Goal: Task Accomplishment & Management: Use online tool/utility

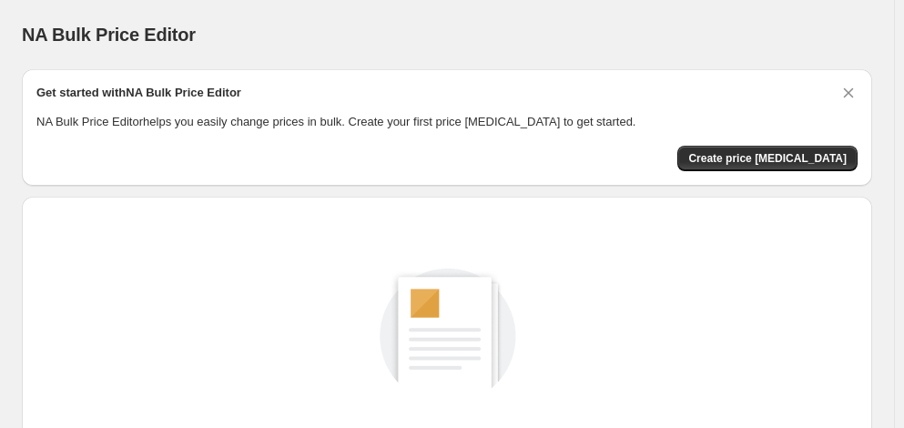
scroll to position [255, 0]
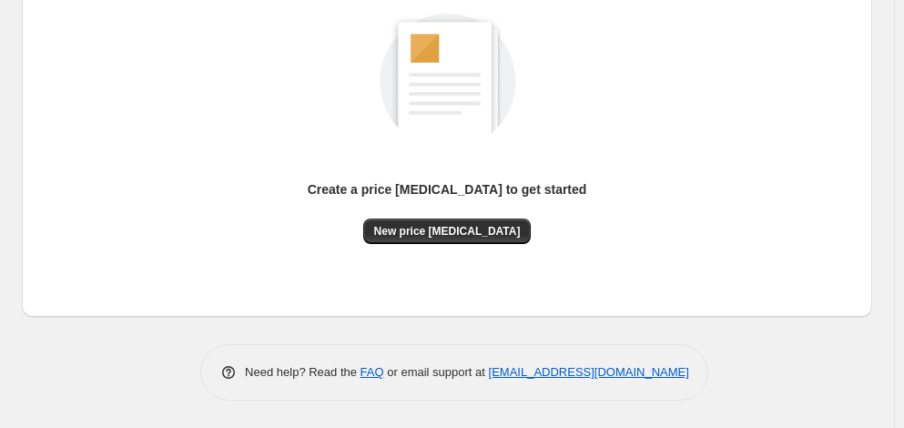
scroll to position [148, 0]
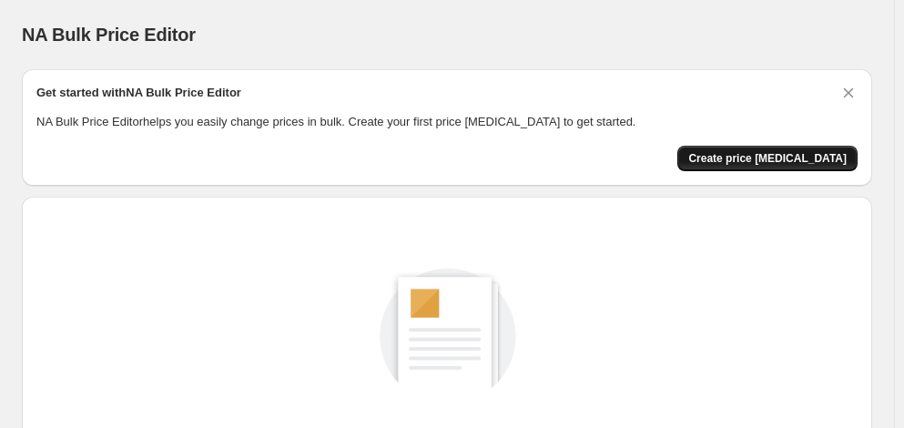
click at [776, 162] on span "Create price change job" at bounding box center [767, 158] width 158 height 15
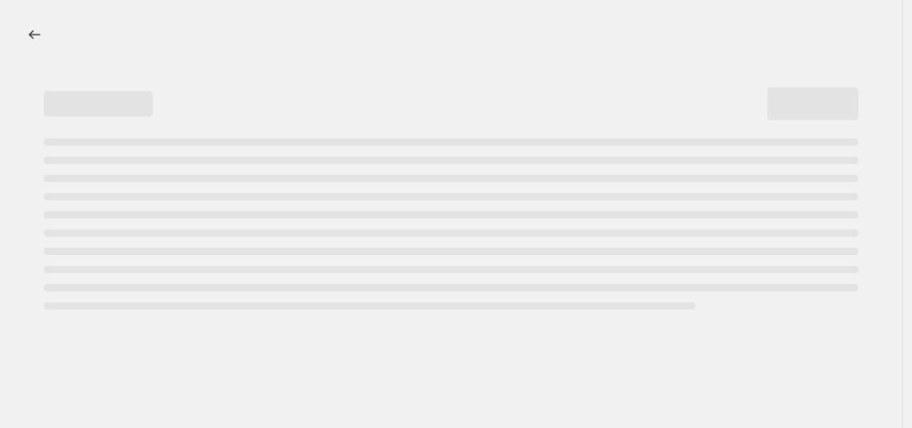
select select "percentage"
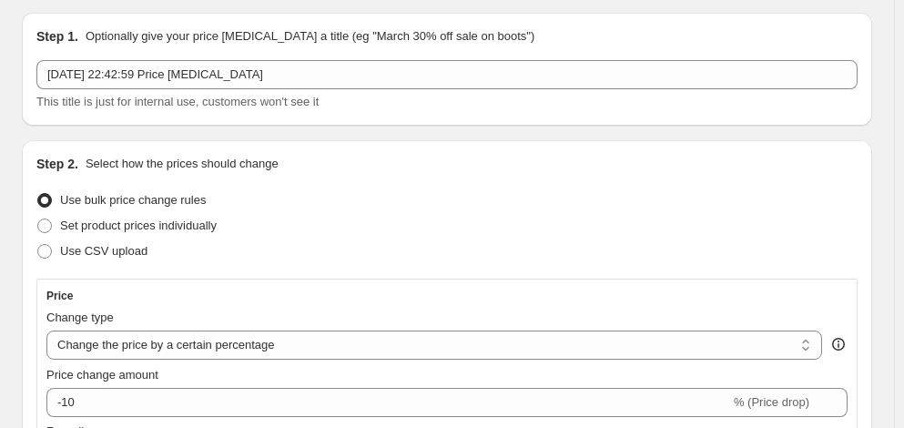
scroll to position [56, 0]
click at [286, 346] on select "Change the price to a certain amount Change the price by a certain amount Chang…" at bounding box center [433, 345] width 775 height 29
click at [51, 336] on select "Change the price to a certain amount Change the price by a certain amount Chang…" at bounding box center [433, 345] width 775 height 29
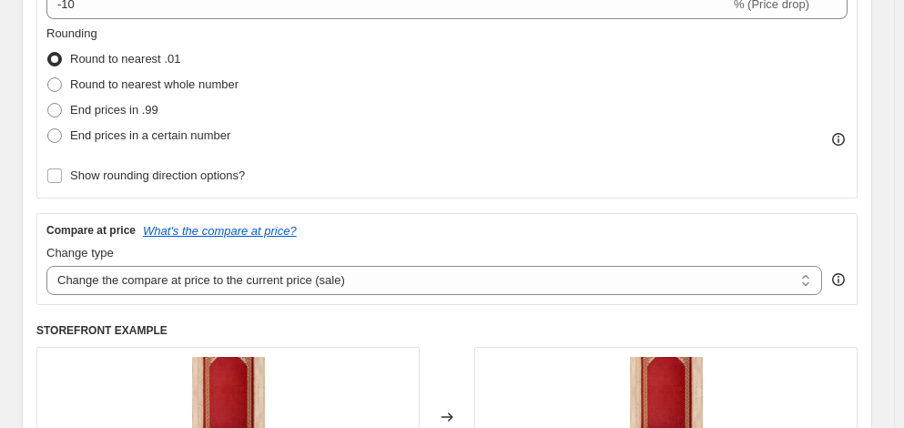
scroll to position [460, 0]
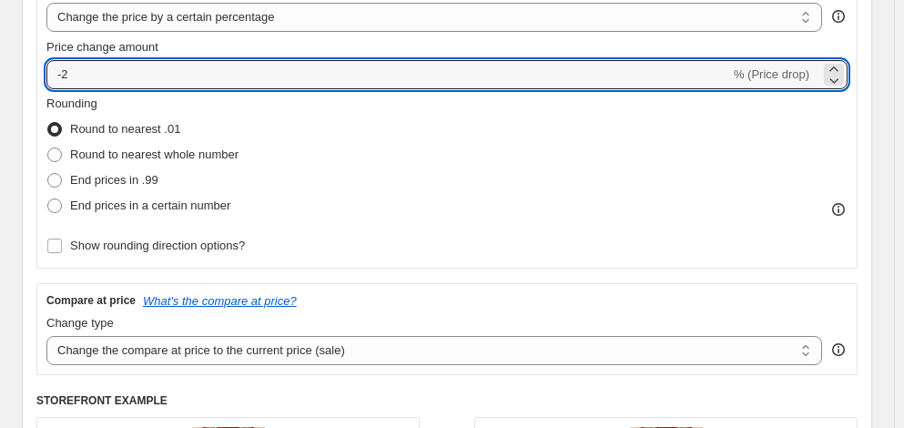
scroll to position [386, 0]
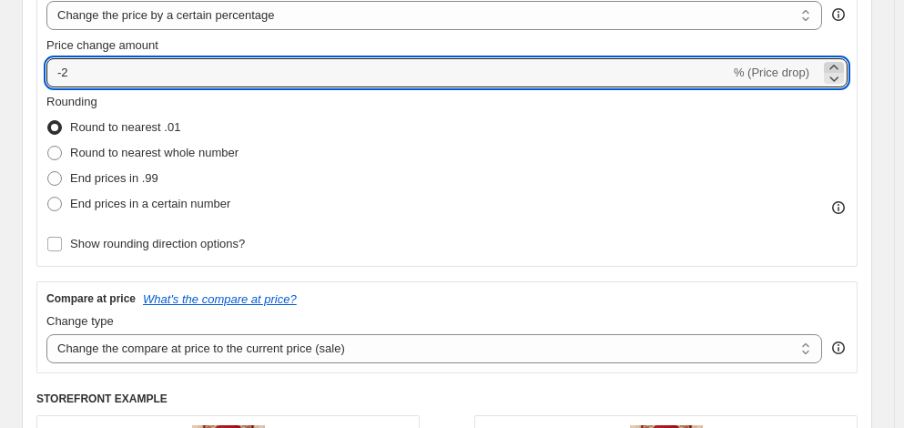
click at [824, 71] on icon at bounding box center [833, 67] width 18 height 18
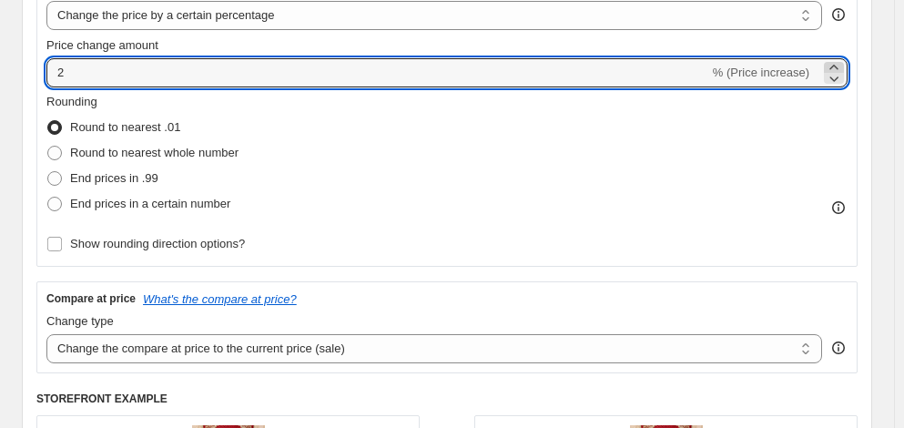
type input "3"
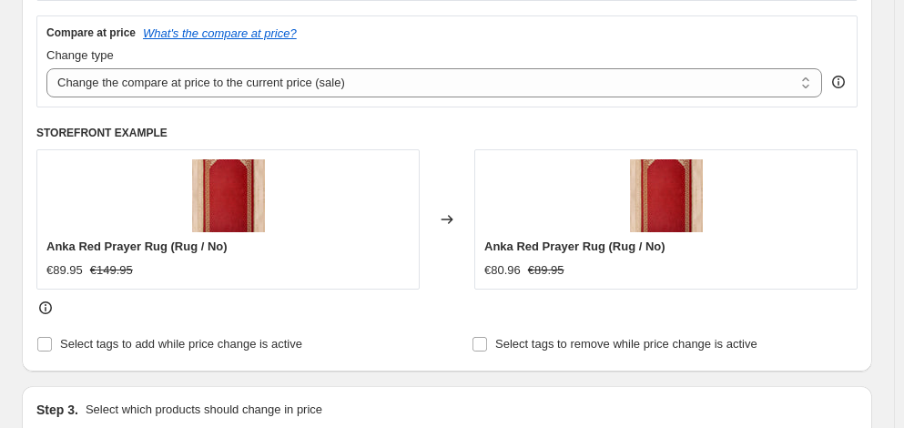
scroll to position [651, 0]
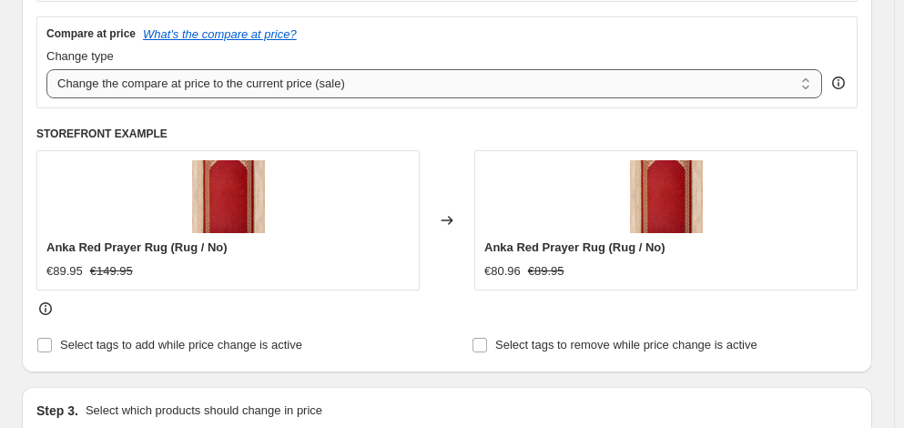
click at [392, 98] on select "Change the compare at price to the current price (sale) Change the compare at p…" at bounding box center [433, 83] width 775 height 29
select select "remove"
click at [51, 85] on select "Change the compare at price to the current price (sale) Change the compare at p…" at bounding box center [433, 83] width 775 height 29
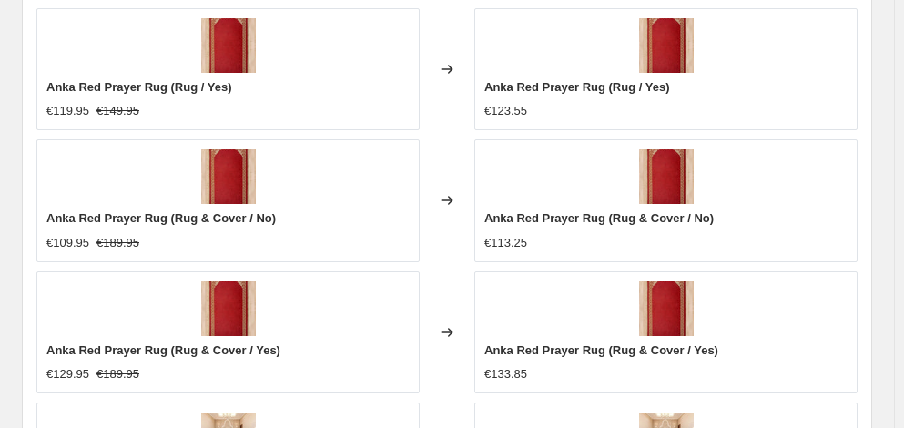
scroll to position [1390, 0]
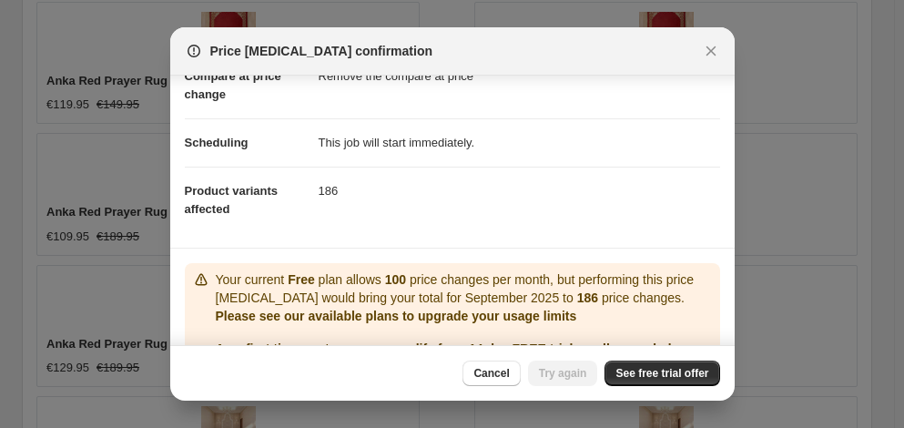
scroll to position [109, 0]
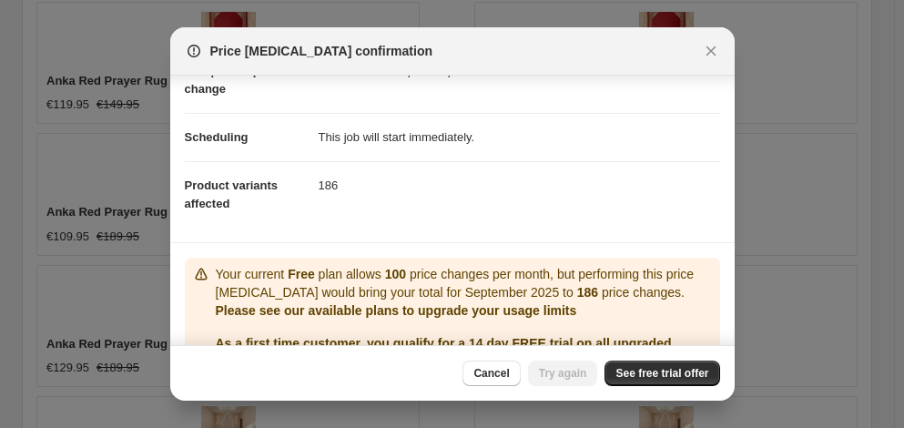
click at [334, 185] on dd "186" at bounding box center [518, 185] width 401 height 48
click at [639, 380] on link "See free trial offer" at bounding box center [661, 372] width 115 height 25
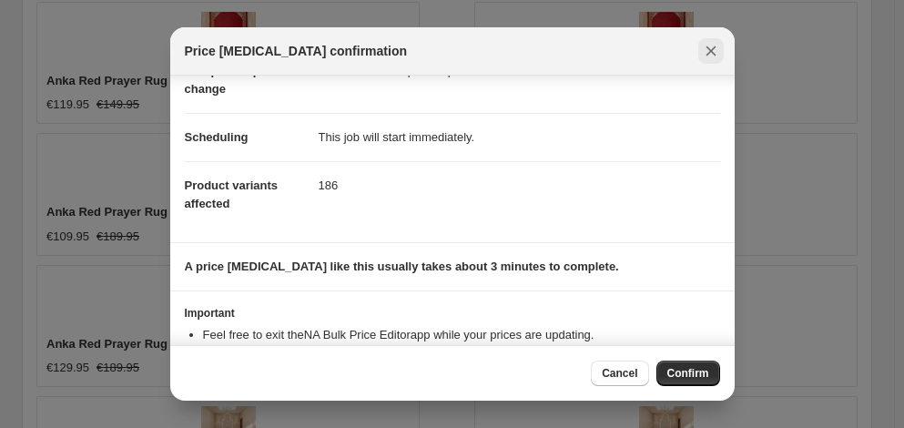
click at [712, 40] on button "Close" at bounding box center [710, 50] width 25 height 25
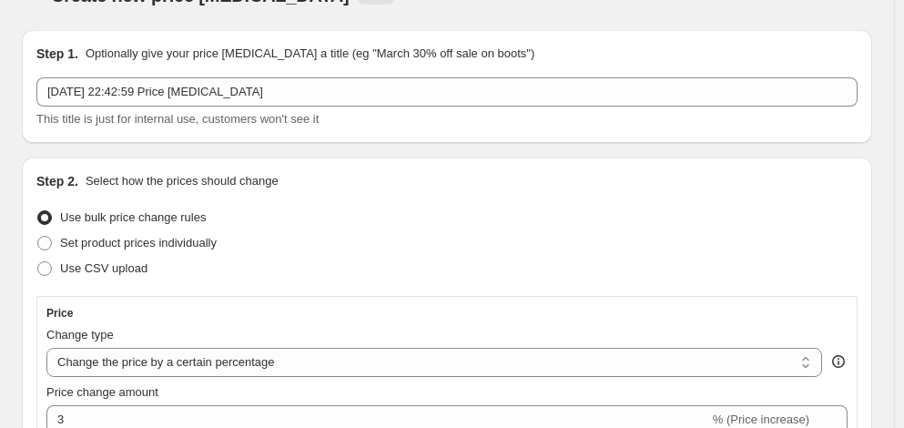
scroll to position [0, 0]
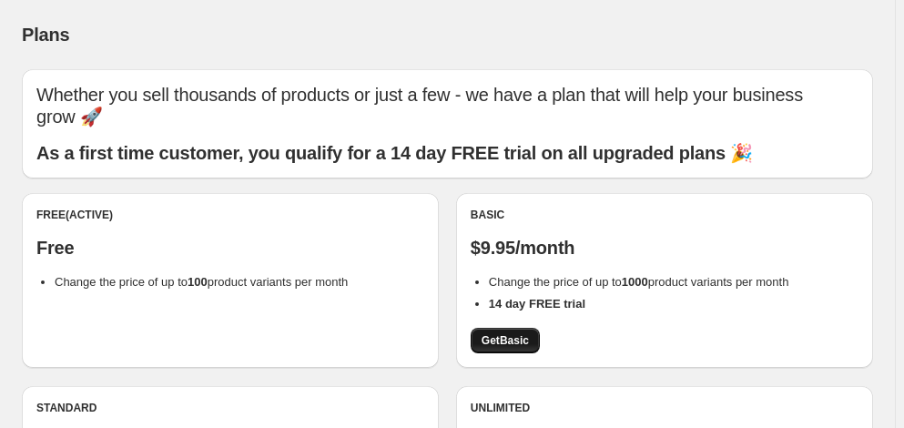
click at [501, 331] on link "Get Basic" at bounding box center [504, 340] width 69 height 25
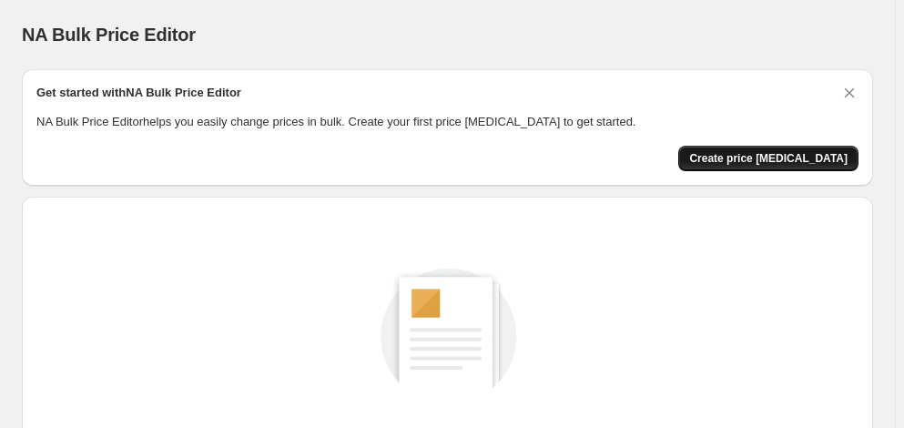
click at [791, 158] on span "Create price change job" at bounding box center [768, 158] width 158 height 15
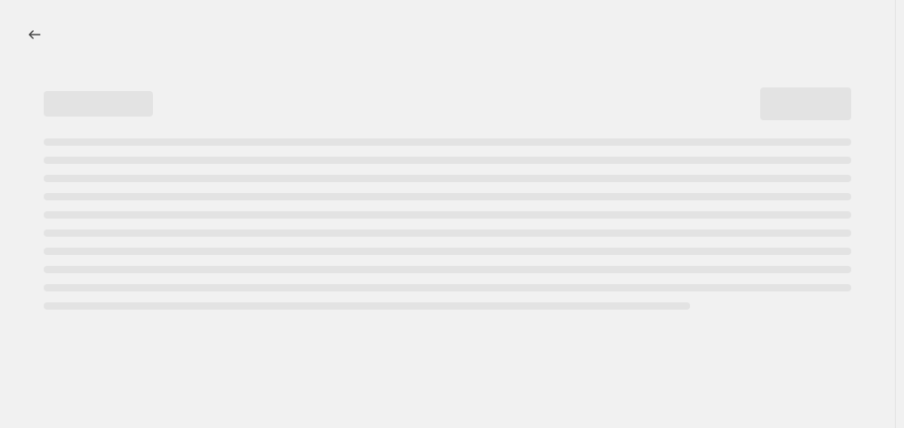
select select "percentage"
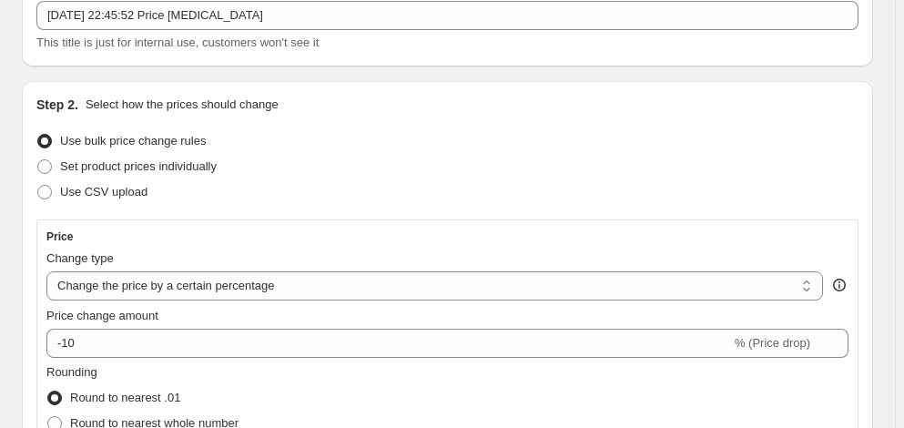
scroll to position [189, 0]
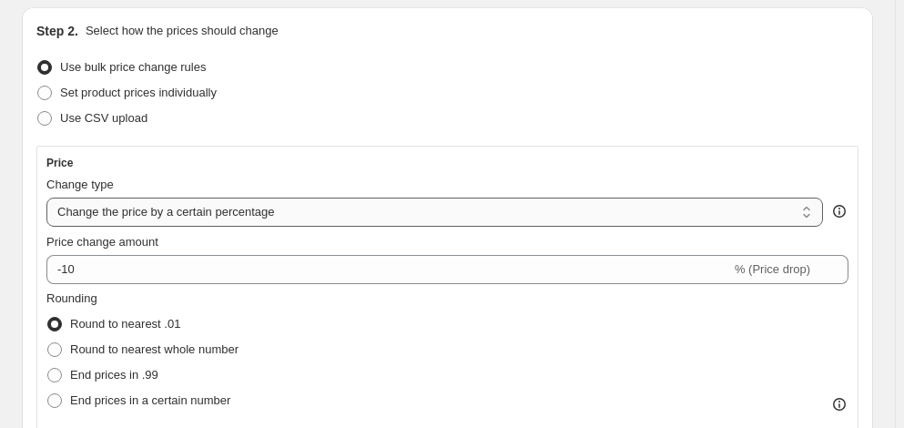
click at [251, 211] on select "Change the price to a certain amount Change the price by a certain amount Chang…" at bounding box center [434, 211] width 776 height 29
click at [237, 292] on div "Price Change type Change the price to a certain amount Change the price by a ce…" at bounding box center [447, 305] width 802 height 298
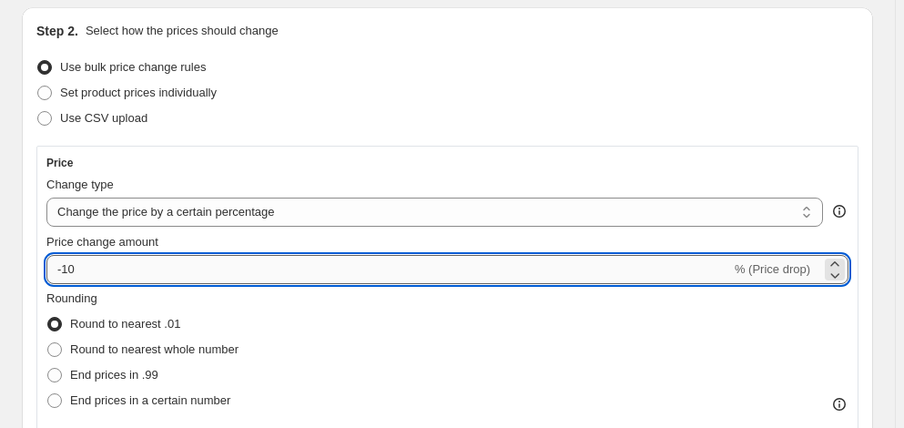
click at [108, 271] on input "-10" at bounding box center [388, 269] width 684 height 29
type input "-1"
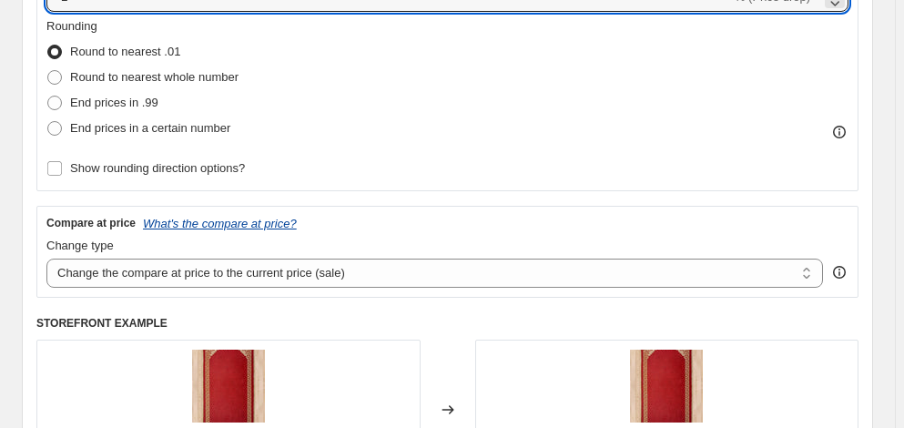
scroll to position [463, 0]
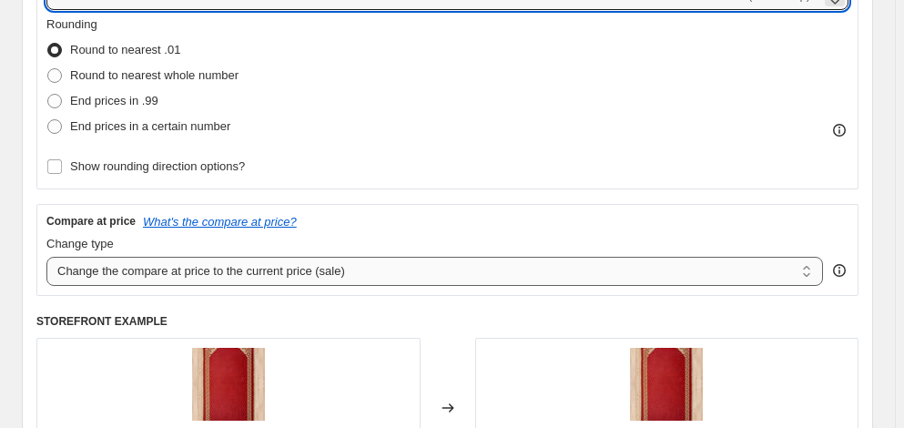
type input "-2"
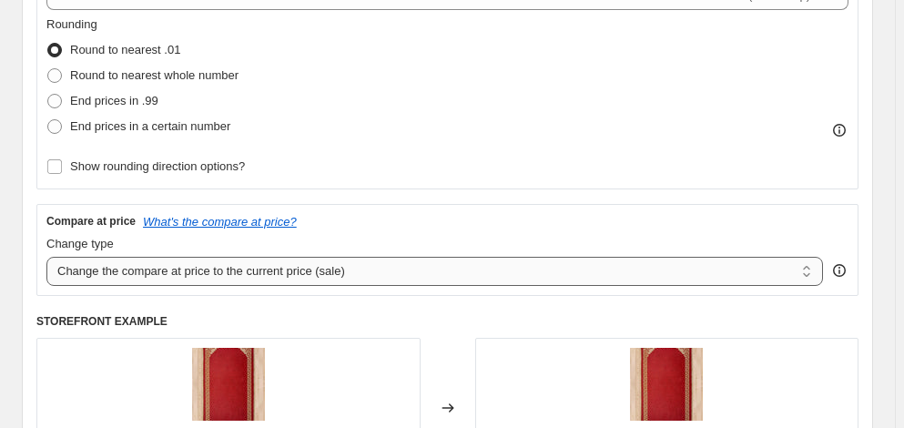
click at [249, 276] on select "Change the compare at price to the current price (sale) Change the compare at p…" at bounding box center [434, 271] width 776 height 29
select select "remove"
click at [51, 273] on select "Change the compare at price to the current price (sale) Change the compare at p…" at bounding box center [434, 271] width 776 height 29
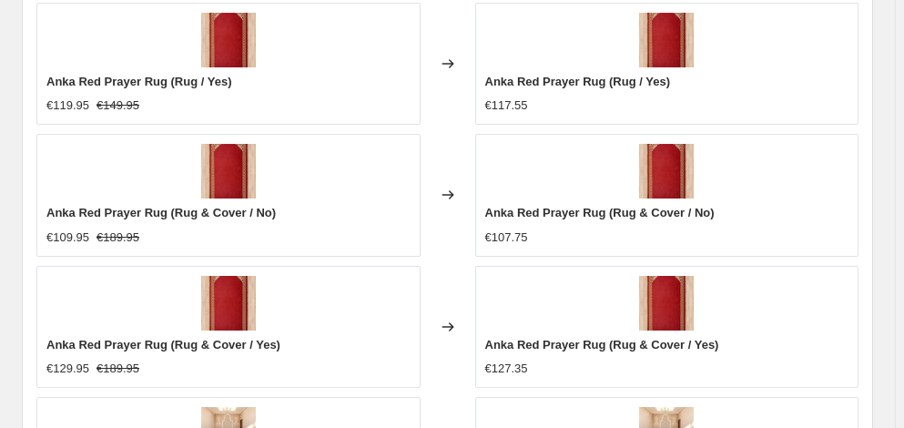
scroll to position [1390, 0]
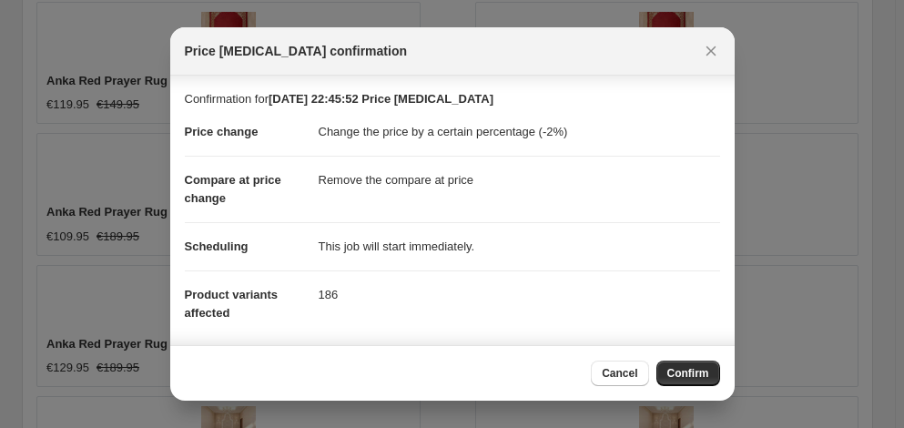
scroll to position [169, 0]
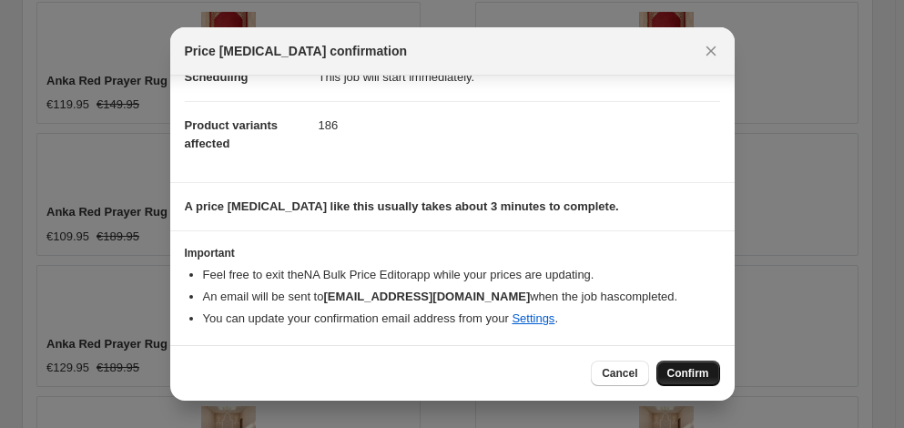
click at [681, 361] on button "Confirm" at bounding box center [688, 372] width 64 height 25
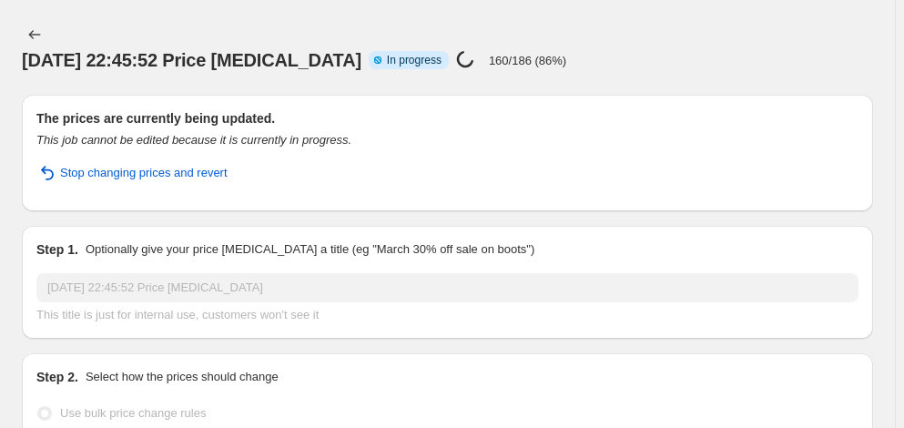
select select "percentage"
select select "remove"
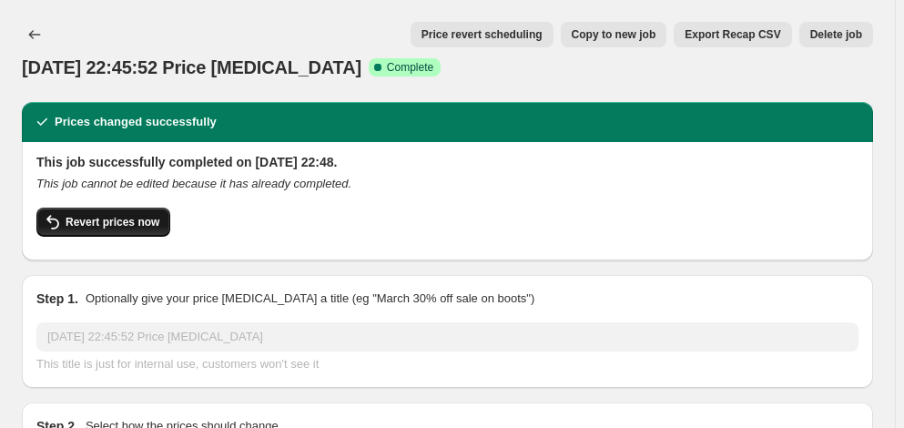
click at [118, 230] on button "Revert prices now" at bounding box center [103, 221] width 134 height 29
click at [118, 224] on span "Revert prices now" at bounding box center [113, 222] width 94 height 15
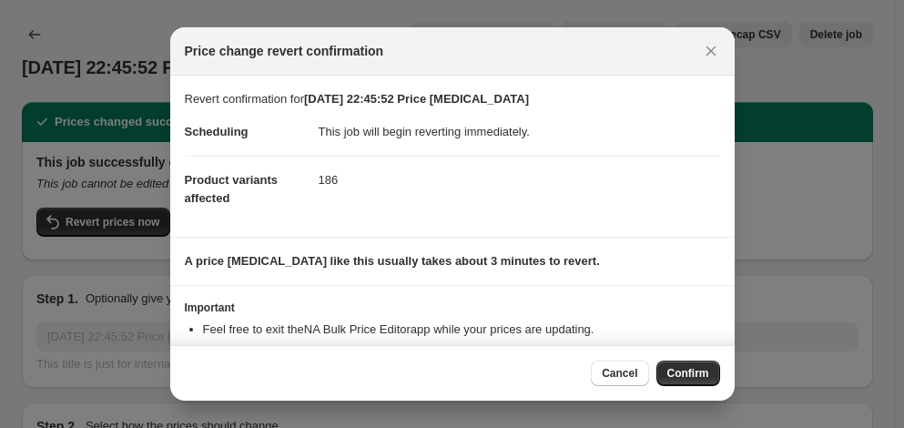
click at [358, 165] on dd "186" at bounding box center [518, 180] width 401 height 48
click at [688, 367] on span "Confirm" at bounding box center [688, 373] width 42 height 15
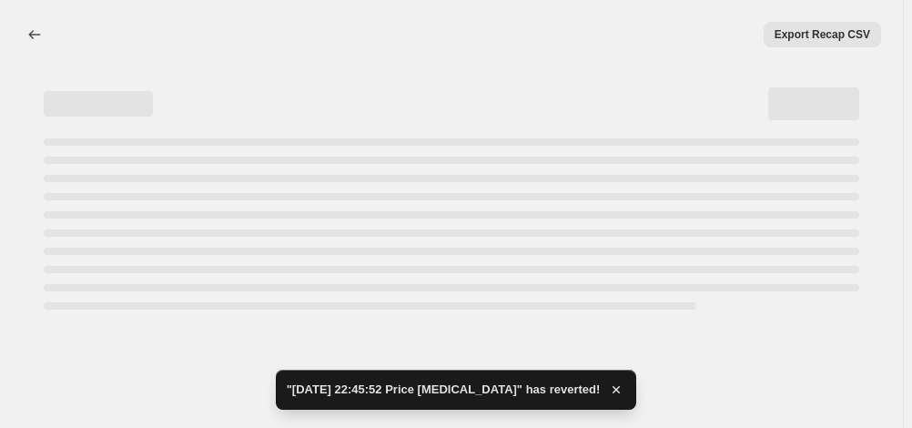
select select "percentage"
select select "remove"
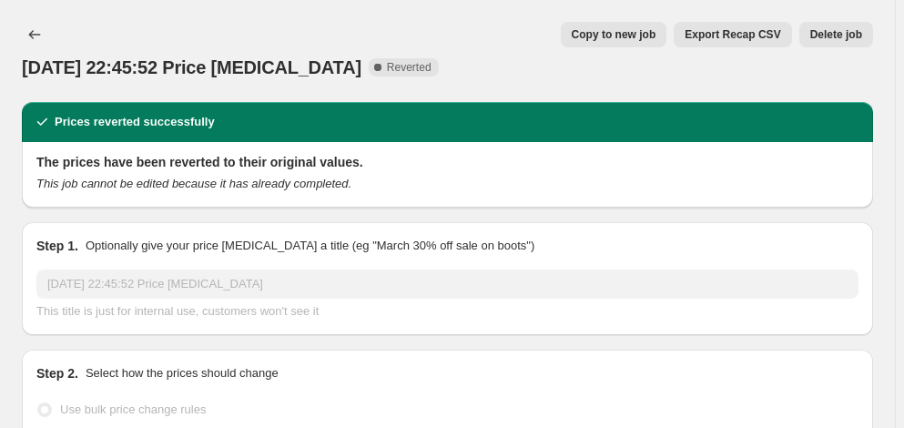
click at [78, 187] on icon "This job cannot be edited because it has already completed." at bounding box center [193, 184] width 315 height 14
click at [29, 41] on icon "Price change jobs" at bounding box center [34, 34] width 18 height 18
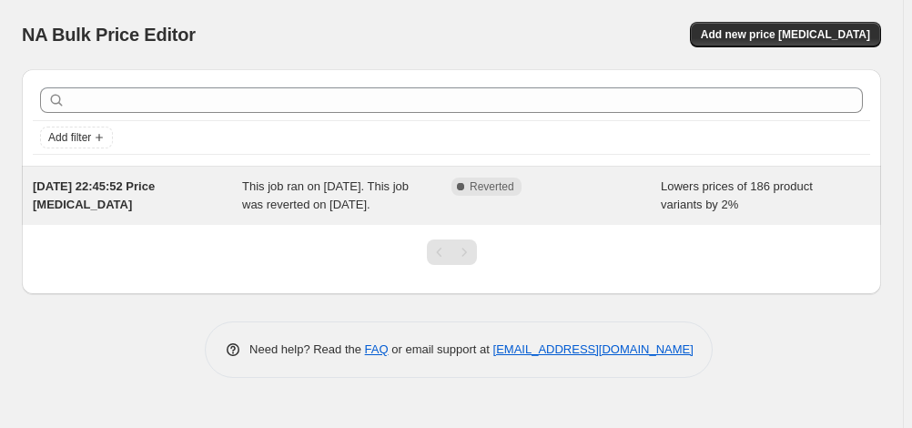
click at [421, 187] on div "This job ran on 1 September 2025. This job was reverted on 1 September 2025." at bounding box center [346, 195] width 209 height 36
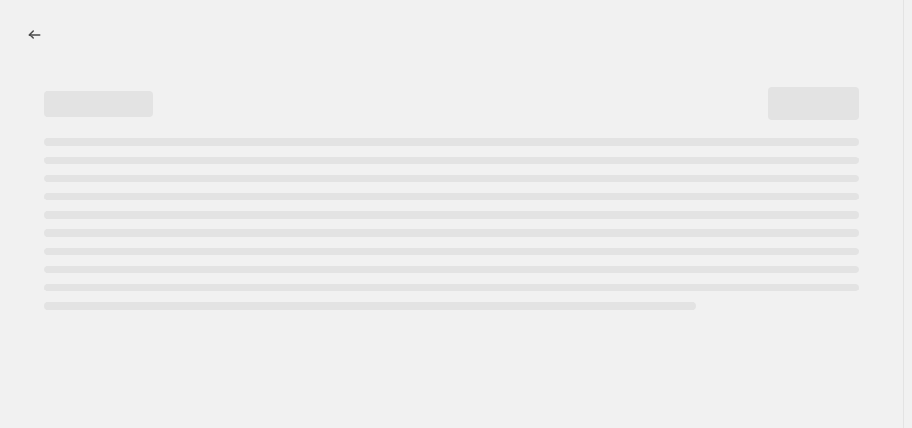
select select "percentage"
select select "remove"
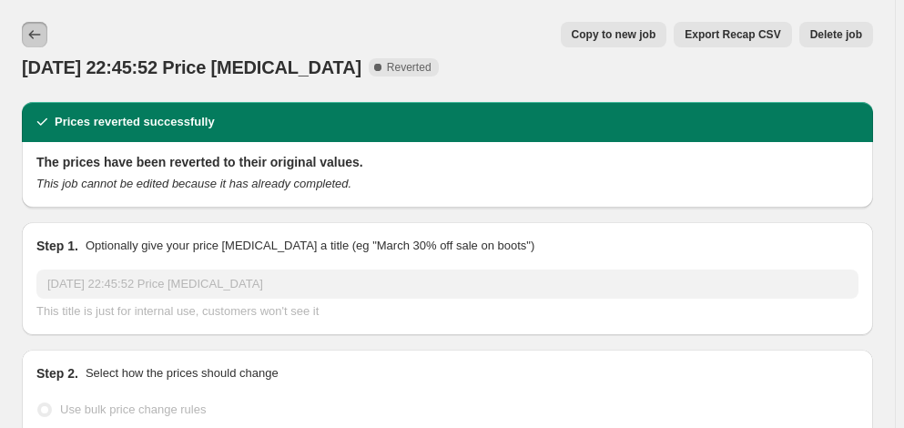
click at [43, 39] on icon "Price change jobs" at bounding box center [34, 34] width 18 height 18
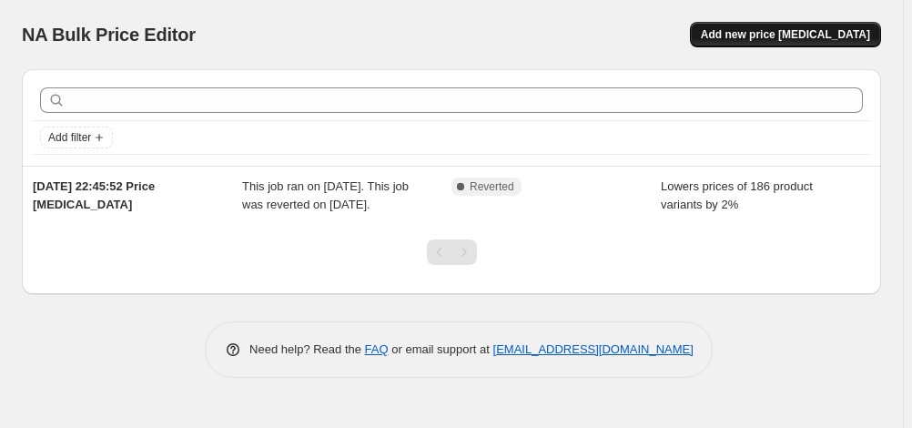
click at [768, 39] on span "Add new price change job" at bounding box center [785, 34] width 169 height 15
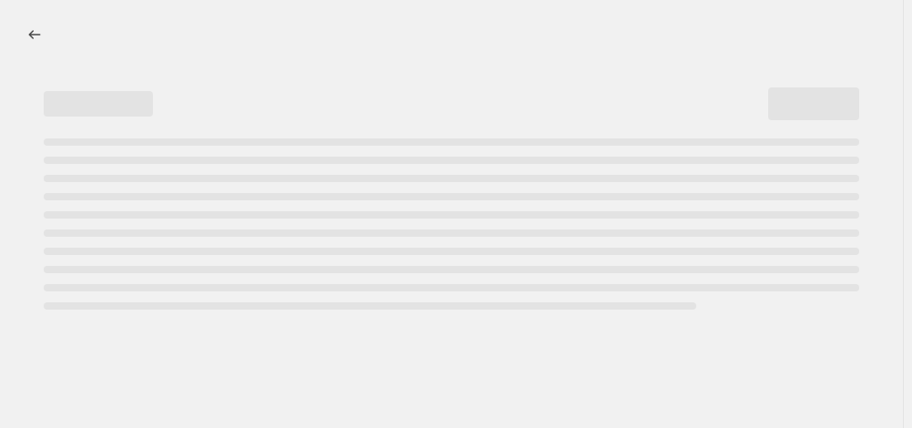
select select "percentage"
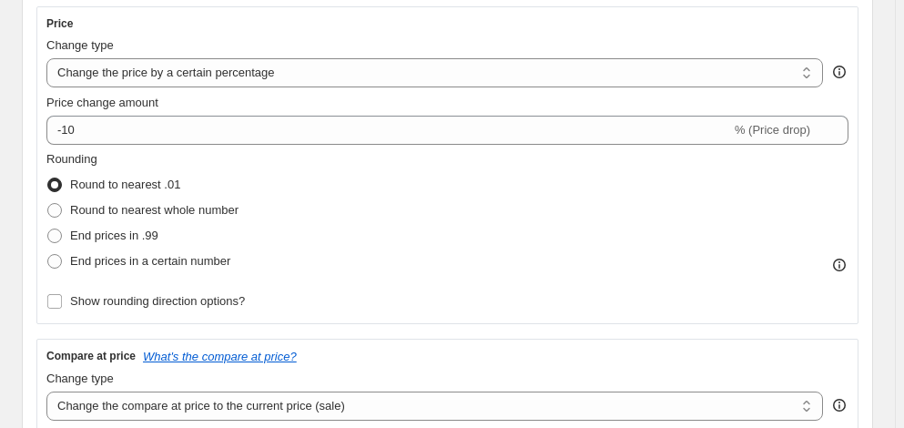
scroll to position [331, 0]
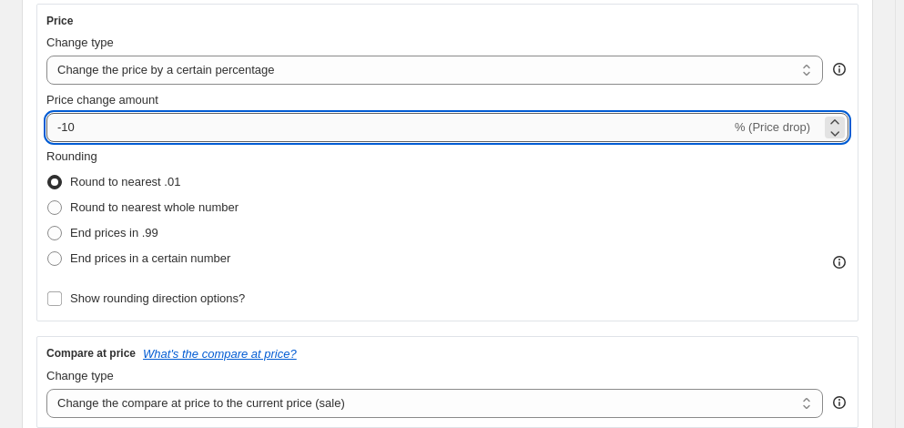
click at [172, 140] on input "-10" at bounding box center [388, 127] width 684 height 29
type input "-1"
type input "300"
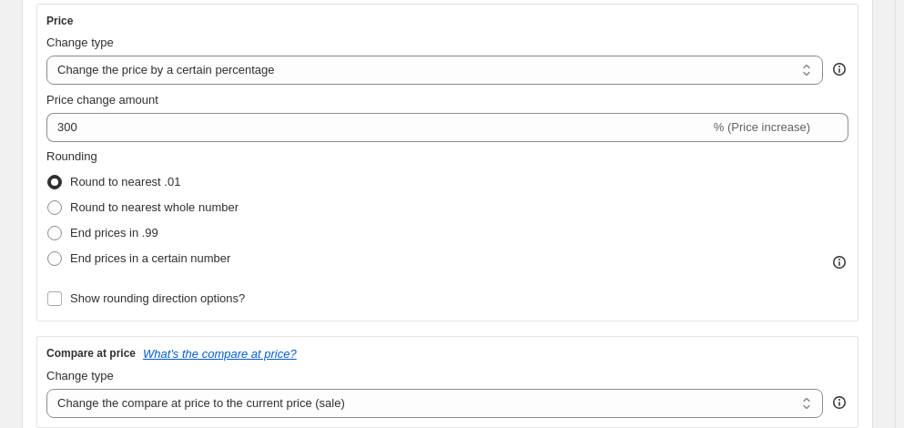
click at [409, 176] on div "Rounding Round to nearest .01 Round to nearest whole number End prices in .99 E…" at bounding box center [447, 209] width 802 height 124
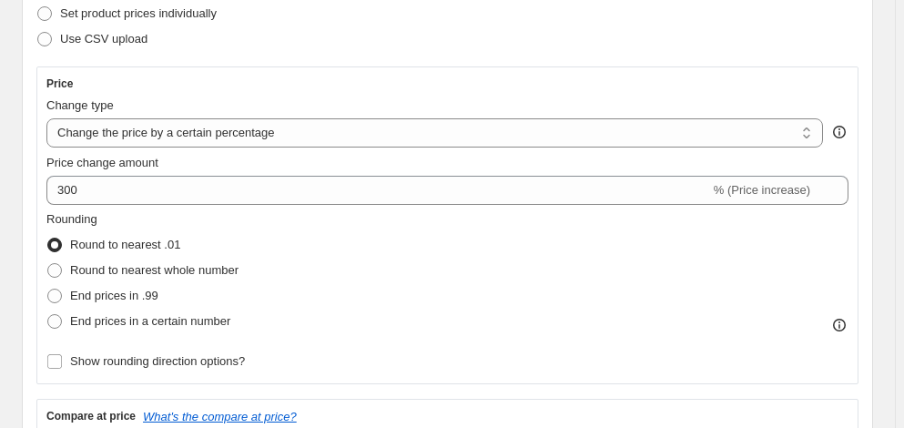
scroll to position [269, 0]
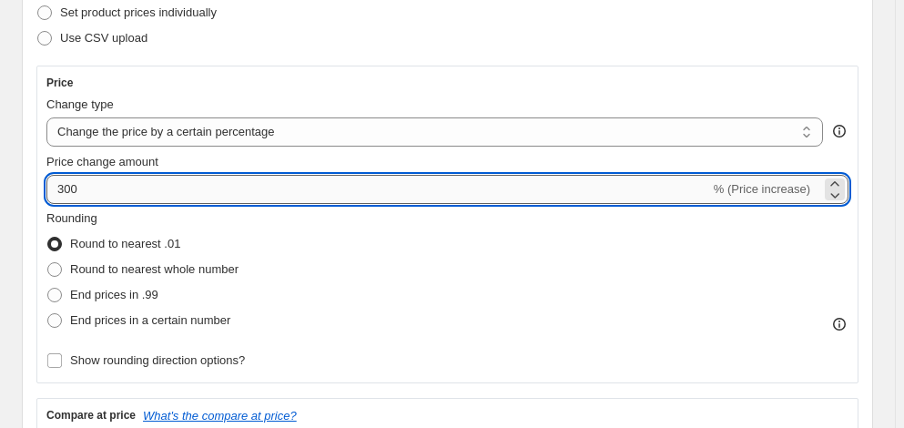
click at [185, 191] on input "300" at bounding box center [377, 189] width 663 height 29
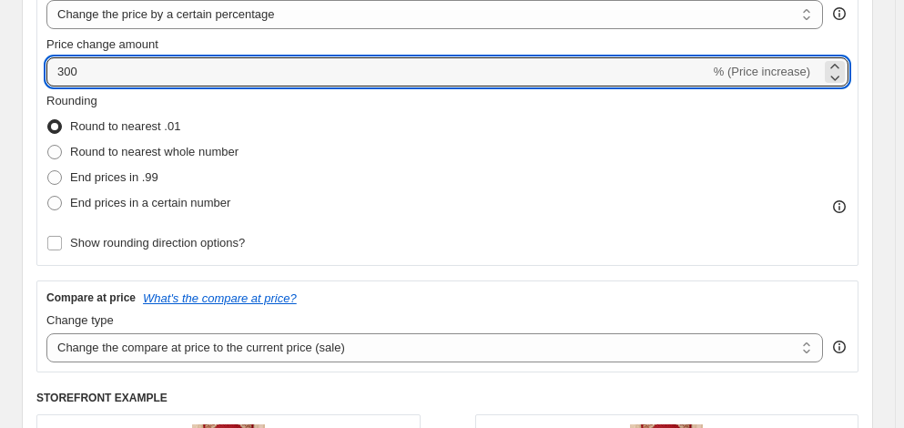
scroll to position [388, 0]
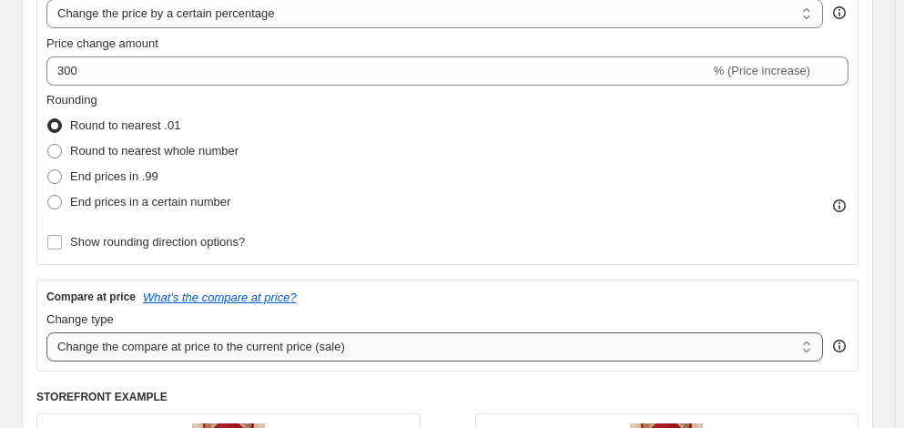
click at [311, 361] on select "Change the compare at price to the current price (sale) Change the compare at p…" at bounding box center [434, 346] width 776 height 29
select select "remove"
click at [51, 348] on select "Change the compare at price to the current price (sale) Change the compare at p…" at bounding box center [434, 346] width 776 height 29
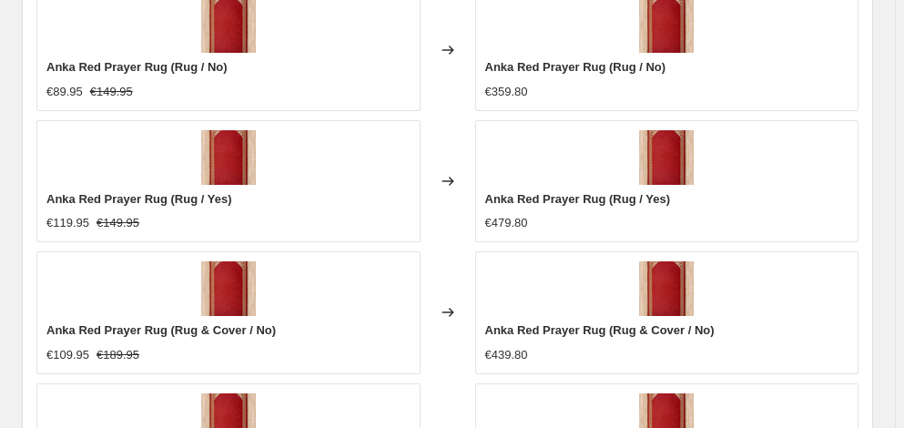
scroll to position [1367, 0]
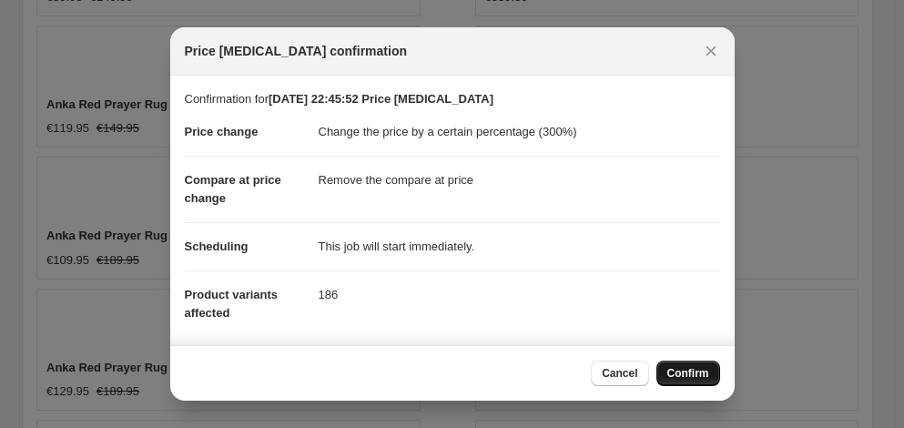
click at [667, 365] on button "Confirm" at bounding box center [688, 372] width 64 height 25
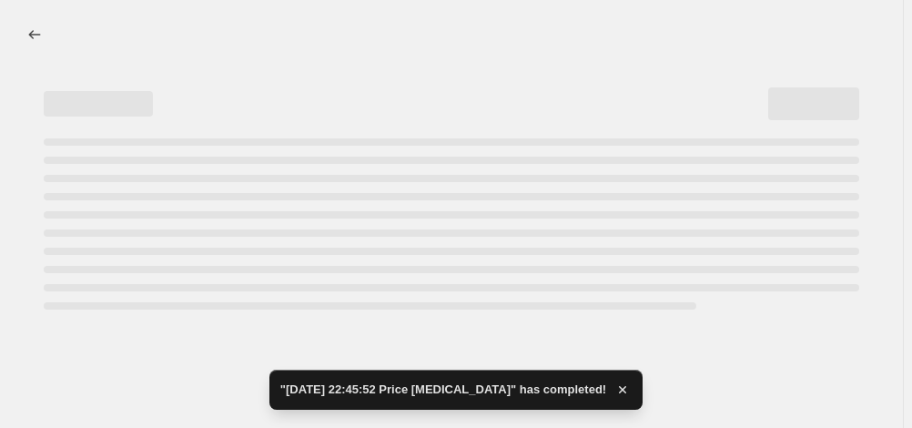
select select "percentage"
select select "remove"
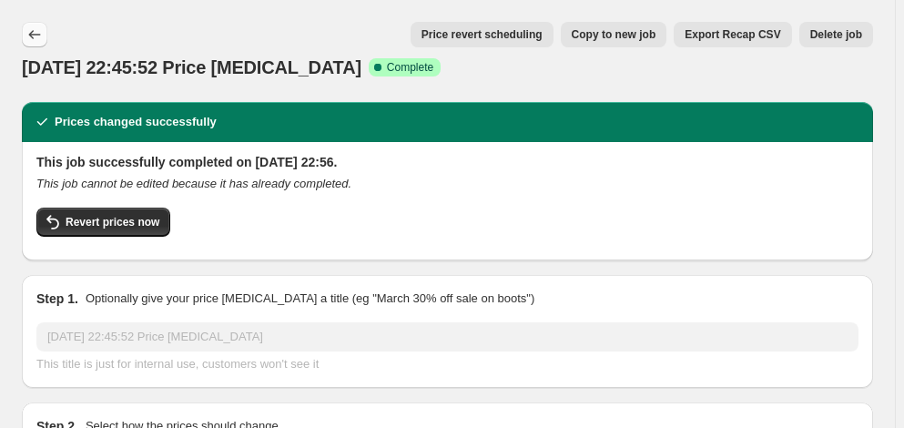
click at [25, 39] on icon "Price change jobs" at bounding box center [34, 34] width 18 height 18
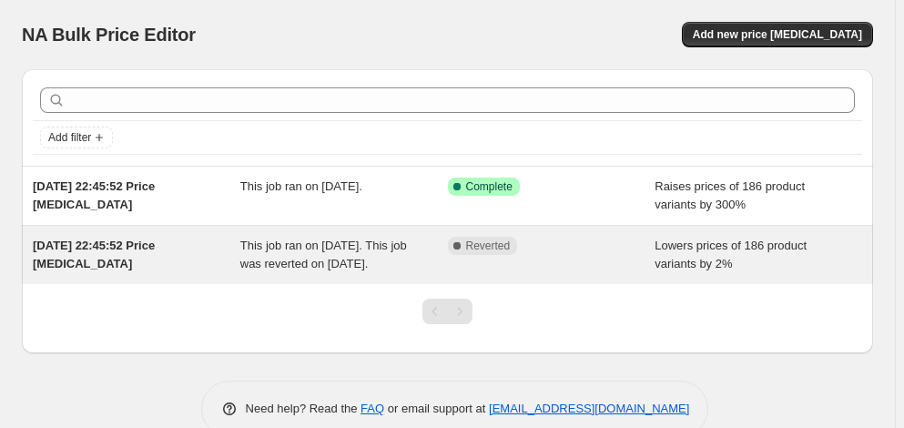
click at [389, 268] on div "This job ran on 1 September 2025. This job was reverted on 1 September 2025." at bounding box center [343, 255] width 207 height 36
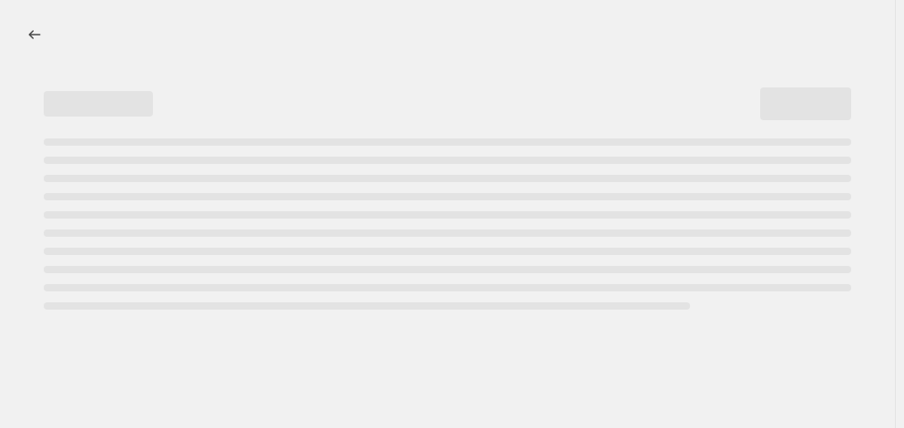
select select "percentage"
select select "remove"
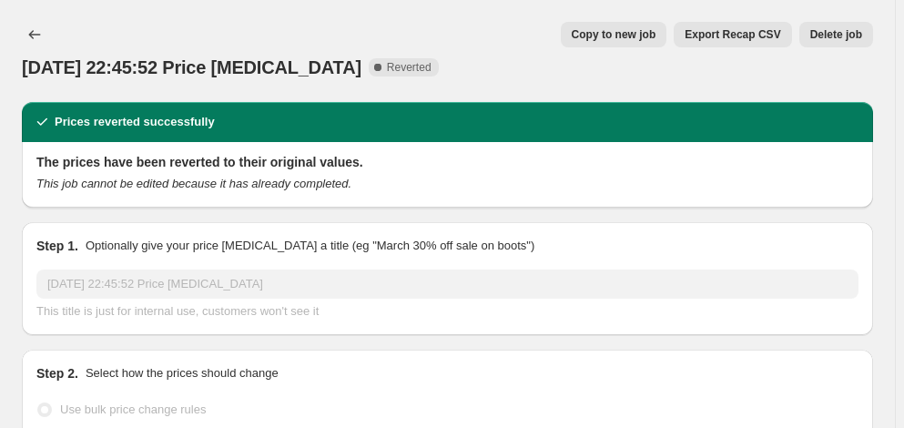
click at [846, 33] on span "Delete job" at bounding box center [836, 34] width 52 height 15
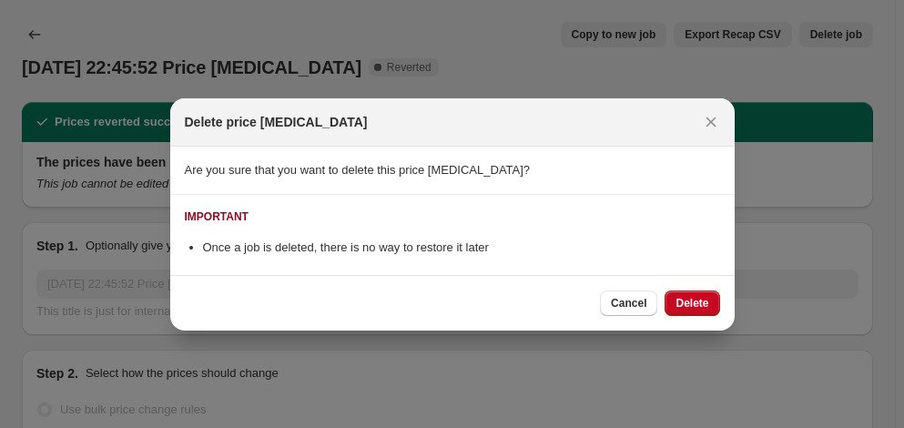
click at [722, 298] on div "Cancel Delete" at bounding box center [452, 303] width 564 height 56
click at [710, 301] on button "Delete" at bounding box center [691, 302] width 55 height 25
